Goal: Entertainment & Leisure: Consume media (video, audio)

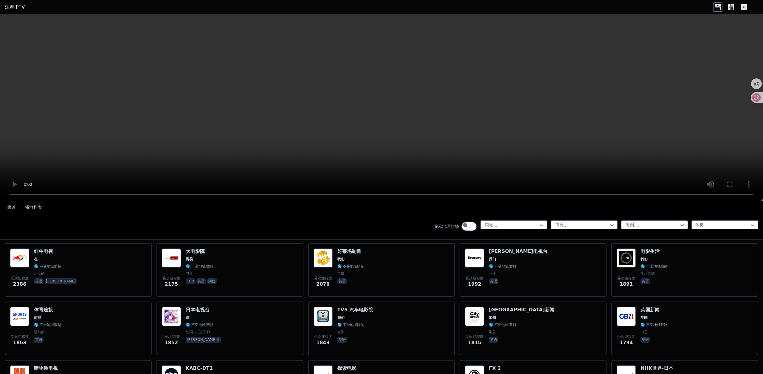
scroll to position [358, 0]
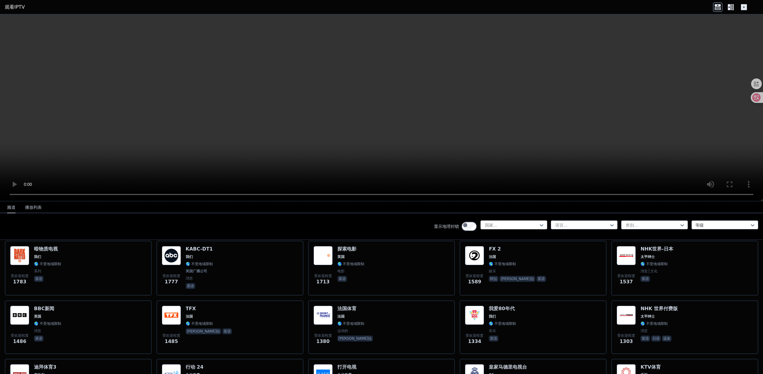
click at [538, 229] on div at bounding box center [541, 224] width 6 height 9
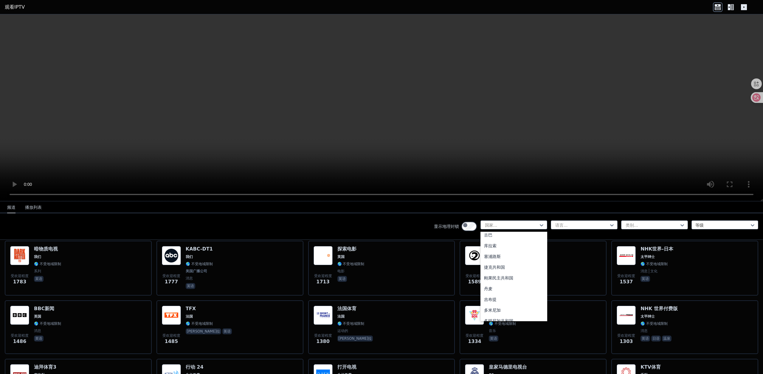
scroll to position [452, 0]
click at [480, 210] on div "中国" at bounding box center [513, 204] width 67 height 11
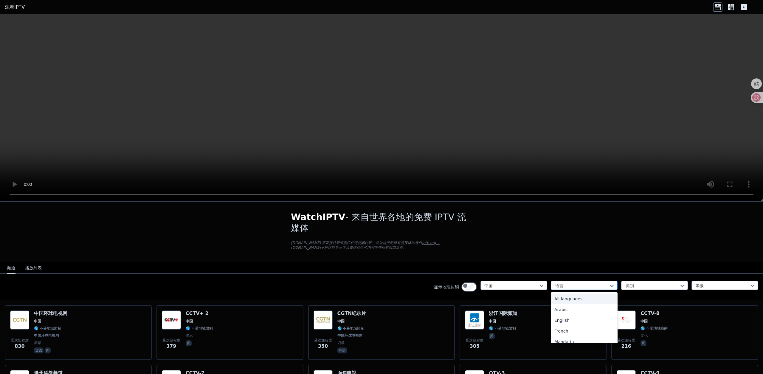
click at [554, 288] on div at bounding box center [581, 285] width 54 height 6
click at [551, 290] on div "广东话" at bounding box center [584, 284] width 67 height 11
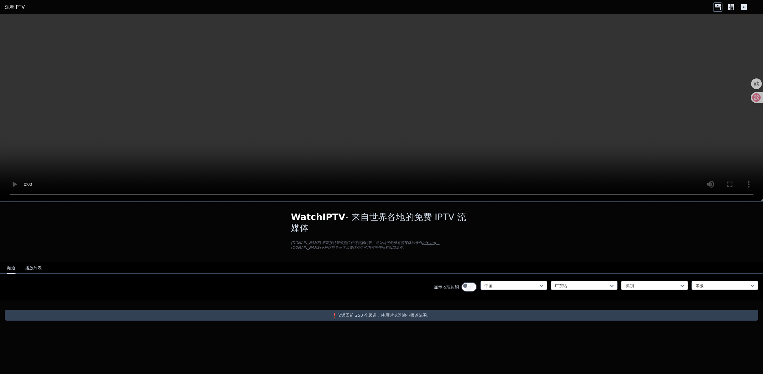
click at [625, 288] on div at bounding box center [652, 285] width 54 height 6
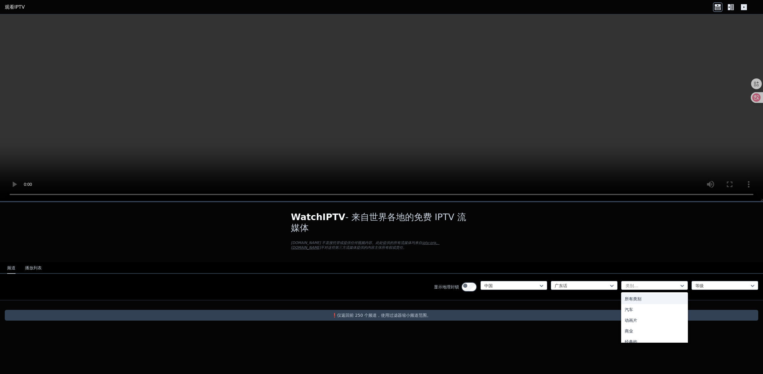
click at [624, 301] on font "所有类别" at bounding box center [632, 298] width 17 height 5
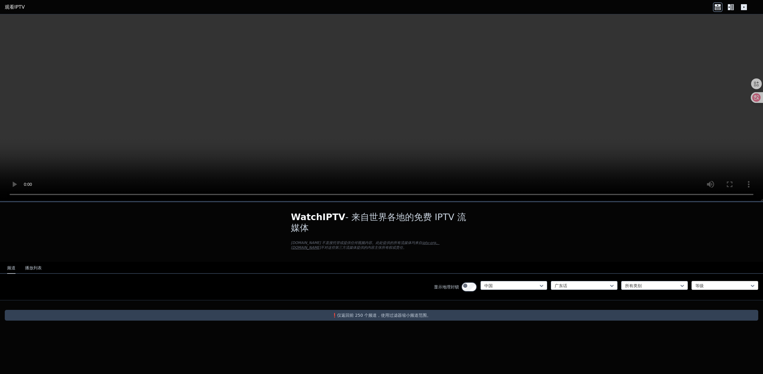
click at [707, 288] on div at bounding box center [722, 285] width 54 height 6
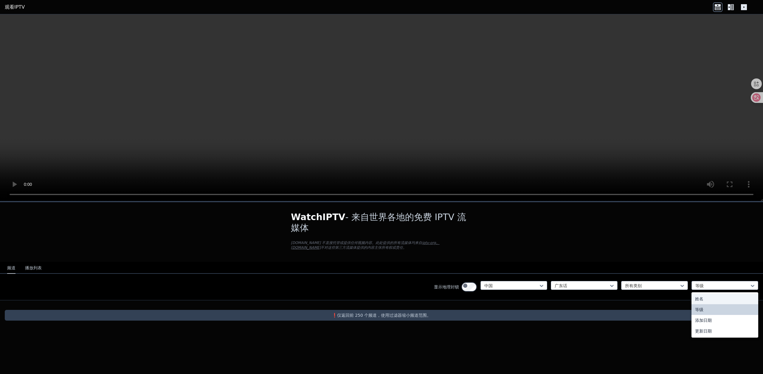
click at [694, 304] on div "姓名" at bounding box center [724, 298] width 67 height 11
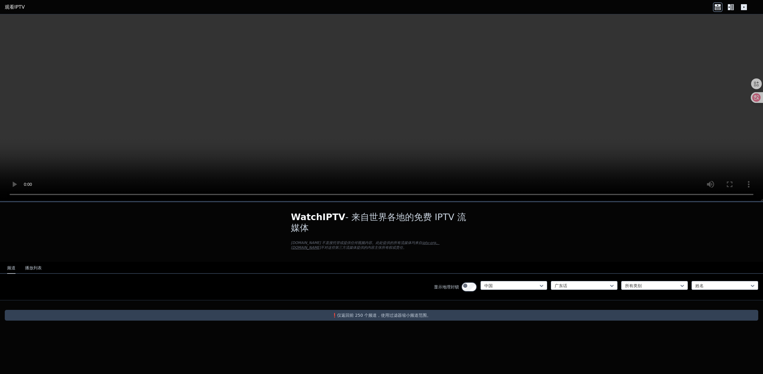
click at [269, 300] on div "显示地理封锁 中国 广东话 所有类别 姓名" at bounding box center [381, 286] width 763 height 27
click at [370, 317] on font "❗️仅返回前 250 个频道，使用过滤器缩小频道范围。" at bounding box center [381, 315] width 99 height 5
click at [40, 270] on font "播放列表" at bounding box center [33, 267] width 17 height 5
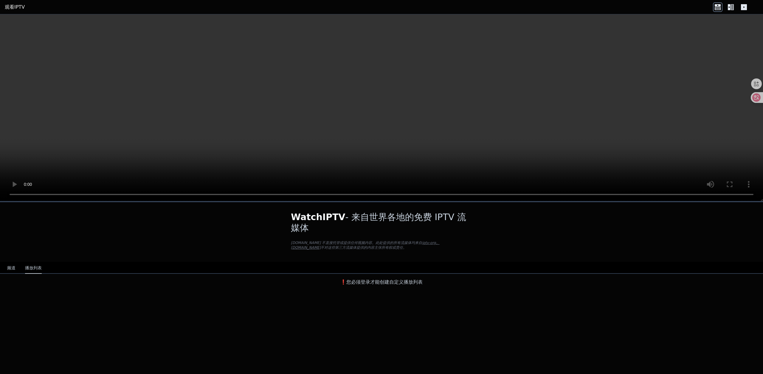
click at [15, 270] on font "频道" at bounding box center [11, 267] width 8 height 5
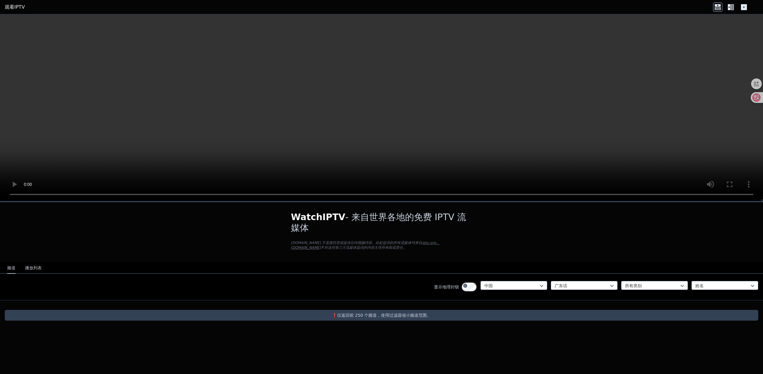
click at [341, 317] on font "❗️仅返回前 250 个频道，使用过滤器缩小频道范围。" at bounding box center [381, 315] width 99 height 5
click at [709, 90] on video at bounding box center [381, 107] width 763 height 187
click at [39, 270] on font "播放列表" at bounding box center [33, 267] width 17 height 5
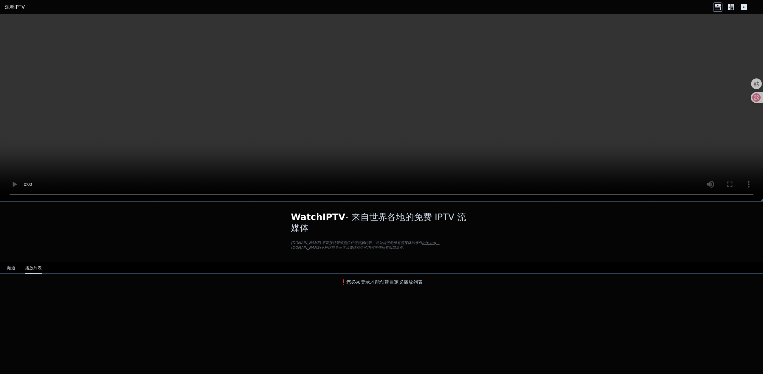
click at [354, 285] on font "❗️您必须登录才能创建自定义播放列表" at bounding box center [381, 282] width 82 height 6
click at [346, 285] on font "❗️您必须登录才能创建自定义播放列表" at bounding box center [381, 282] width 82 height 6
drag, startPoint x: 353, startPoint y: 311, endPoint x: 373, endPoint y: 310, distance: 19.4
click at [354, 285] on font "❗️您必须登录才能创建自定义播放列表" at bounding box center [381, 282] width 82 height 6
click at [373, 285] on font "❗️您必须登录才能创建自定义播放列表" at bounding box center [381, 282] width 82 height 6
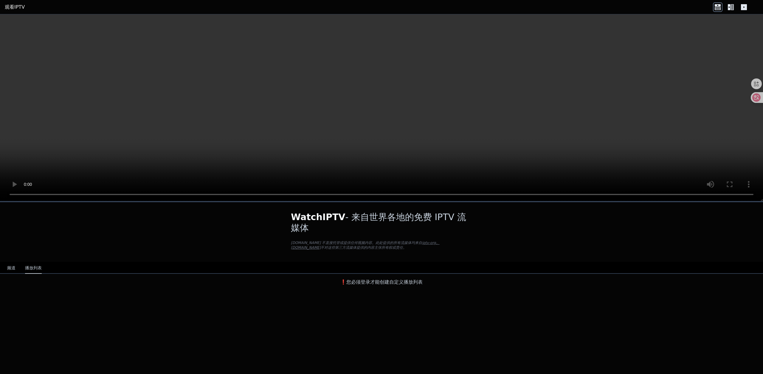
click at [379, 285] on font "❗️您必须登录才能创建自定义播放列表" at bounding box center [381, 282] width 82 height 6
click at [403, 285] on font "❗️您必须登录才能创建自定义播放列表" at bounding box center [381, 282] width 82 height 6
click at [321, 249] on font "不对这些第三方流媒体提供的内容主张所有权或责任。" at bounding box center [364, 247] width 86 height 4
click at [714, 9] on icon at bounding box center [717, 8] width 6 height 3
click at [741, 6] on icon at bounding box center [744, 7] width 6 height 6
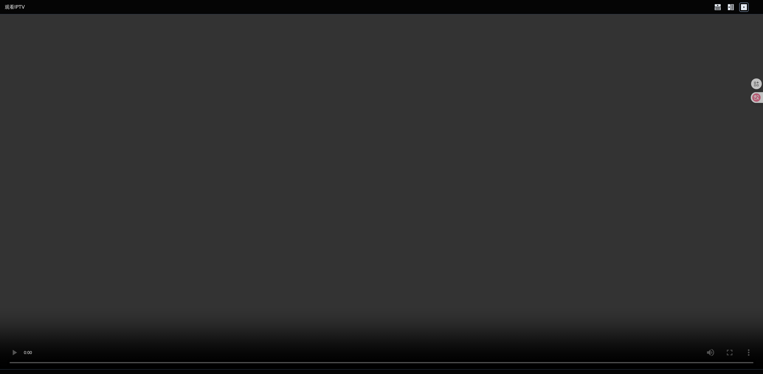
click at [741, 6] on icon at bounding box center [744, 7] width 6 height 6
click at [726, 10] on icon at bounding box center [731, 7] width 10 height 10
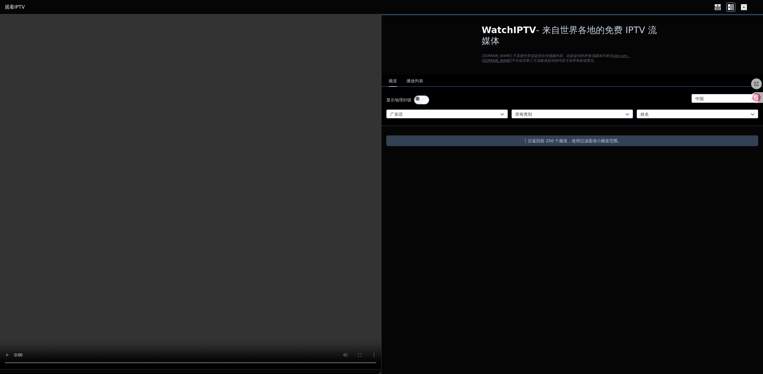
click at [545, 143] on font "❗️仅返回前 250 个频道，使用过滤器缩小频道范围。" at bounding box center [572, 140] width 99 height 5
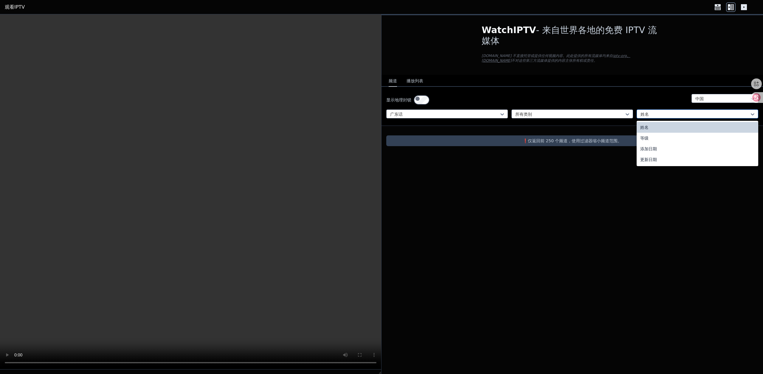
click at [652, 117] on div at bounding box center [694, 114] width 109 height 6
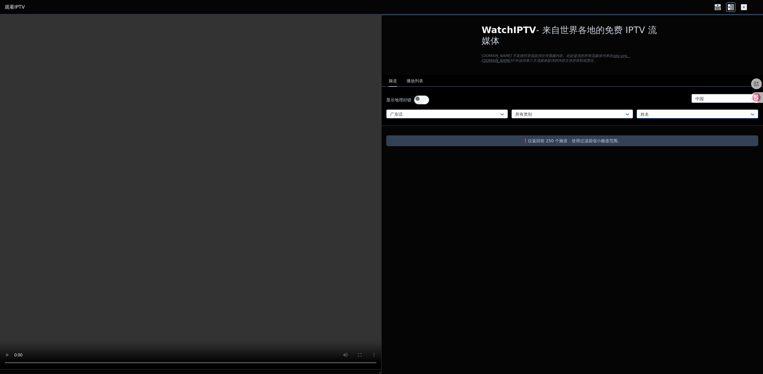
click at [653, 117] on div at bounding box center [694, 114] width 109 height 6
drag, startPoint x: 473, startPoint y: 211, endPoint x: 458, endPoint y: 201, distance: 18.2
click at [447, 223] on div "WatchIPTV - 来自世界各地的免费 IPTV 流媒体 [DOMAIN_NAME] 不直接托管或提供任何视频内容。此处提供的所有流媒体均来自 iptv-…" at bounding box center [571, 193] width 381 height 359
click at [565, 143] on font "❗️仅返回前 250 个频道，使用过滤器缩小频道范围。" at bounding box center [572, 140] width 99 height 5
click at [550, 143] on font "❗️仅返回前 250 个频道，使用过滤器缩小频道范围。" at bounding box center [572, 140] width 99 height 5
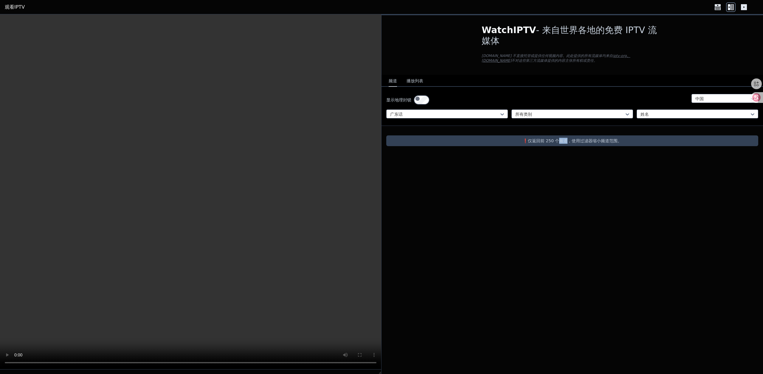
click at [550, 143] on font "❗️仅返回前 250 个频道，使用过滤器缩小频道范围。" at bounding box center [572, 140] width 99 height 5
click at [423, 83] on font "播放列表" at bounding box center [414, 80] width 17 height 5
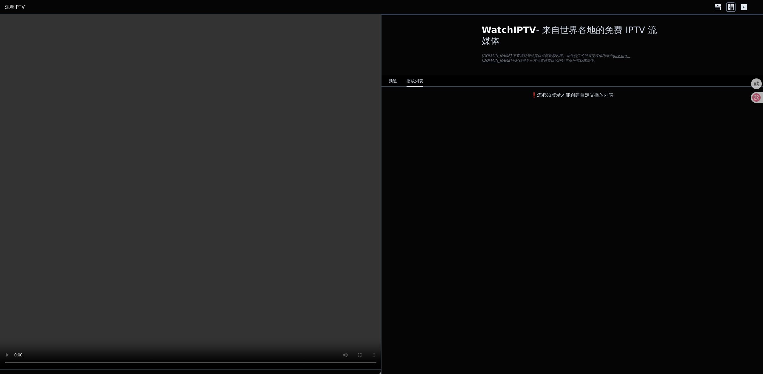
click at [544, 98] on font "❗️您必须登录才能创建自定义播放列表" at bounding box center [572, 95] width 82 height 6
click at [604, 98] on font "❗️您必须登录才能创建自定义播放列表" at bounding box center [572, 95] width 82 height 6
click at [731, 6] on icon at bounding box center [732, 7] width 3 height 6
click at [713, 11] on icon at bounding box center [718, 7] width 10 height 10
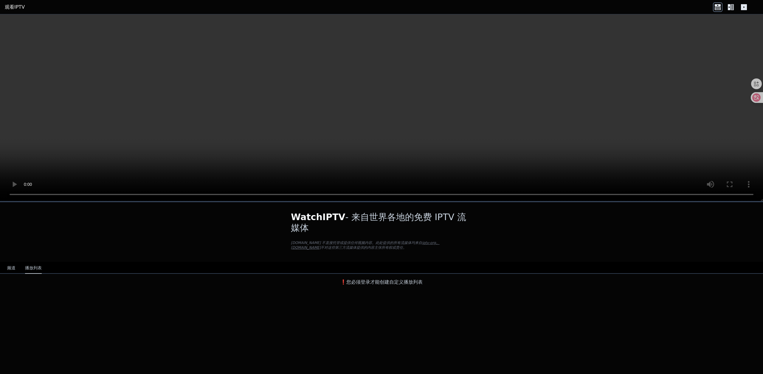
click at [728, 10] on icon at bounding box center [729, 7] width 3 height 6
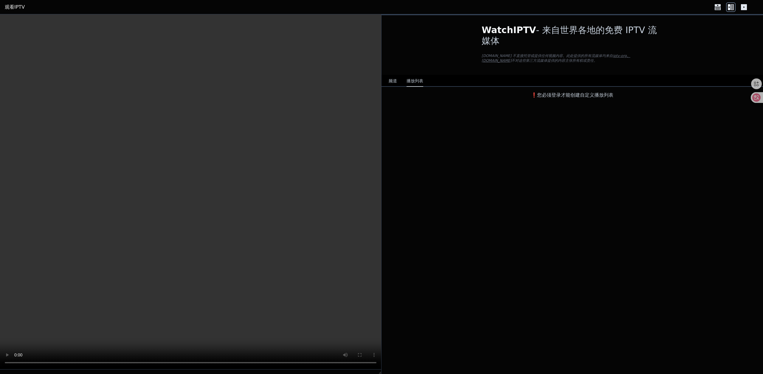
click at [334, 237] on video at bounding box center [190, 191] width 381 height 355
click at [336, 271] on video at bounding box center [190, 191] width 381 height 355
